Goal: Use online tool/utility

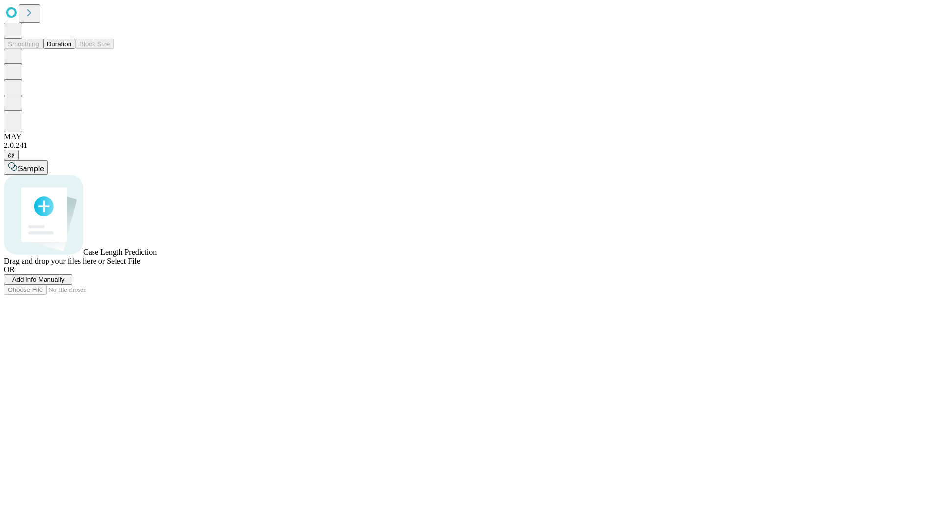
click at [140, 265] on span "Select File" at bounding box center [123, 260] width 33 height 8
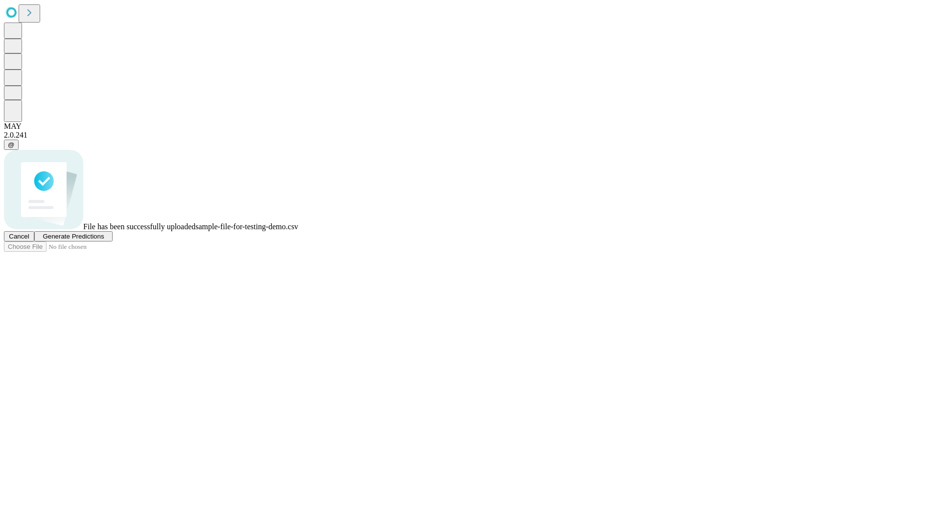
click at [104, 240] on span "Generate Predictions" at bounding box center [73, 235] width 61 height 7
